Goal: Complete application form

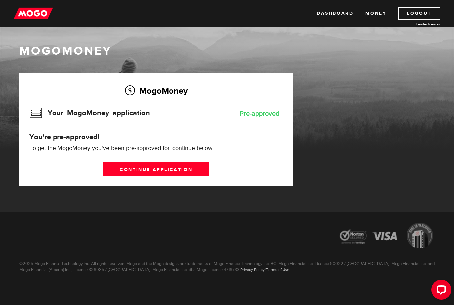
click at [177, 170] on link "Continue application" at bounding box center [156, 169] width 106 height 14
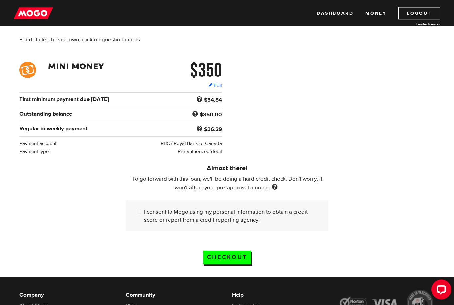
scroll to position [72, 0]
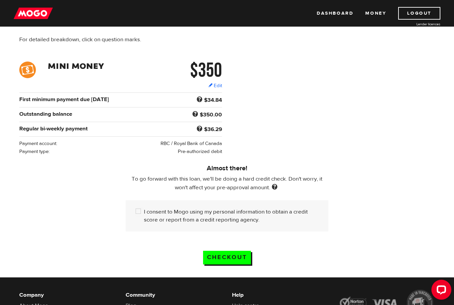
click at [139, 221] on div "I consent to Mogo using my personal information to obtain a credit score or rep…" at bounding box center [227, 215] width 203 height 31
click at [138, 208] on input "I consent to Mogo using my personal information to obtain a credit score or rep…" at bounding box center [140, 212] width 8 height 8
checkbox input "true"
click at [245, 258] on input "Checkout" at bounding box center [227, 257] width 48 height 14
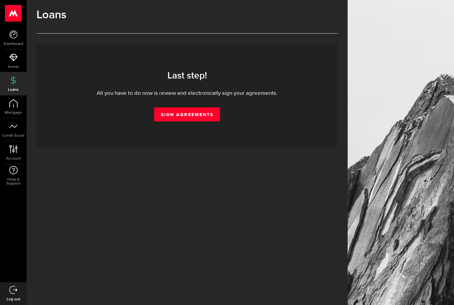
click at [206, 116] on link "Sign Agreements" at bounding box center [187, 114] width 66 height 14
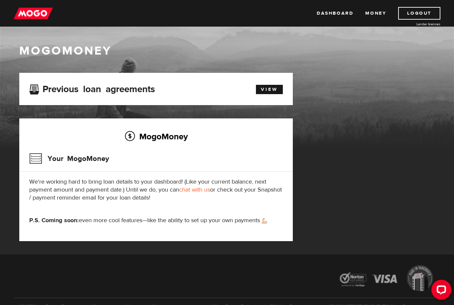
click at [268, 87] on link "View" at bounding box center [269, 89] width 27 height 9
click at [326, 19] on link "Dashboard" at bounding box center [335, 13] width 37 height 13
